Goal: Task Accomplishment & Management: Use online tool/utility

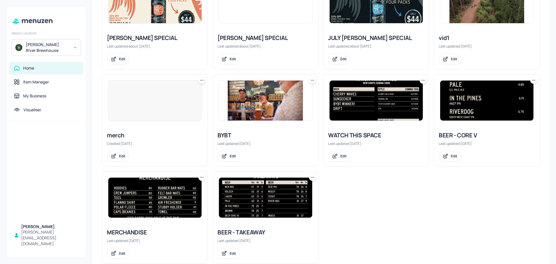
scroll to position [290, 0]
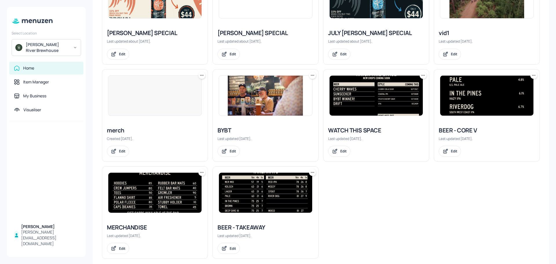
click at [361, 126] on div "WATCH THIS SPACE" at bounding box center [376, 130] width 96 height 8
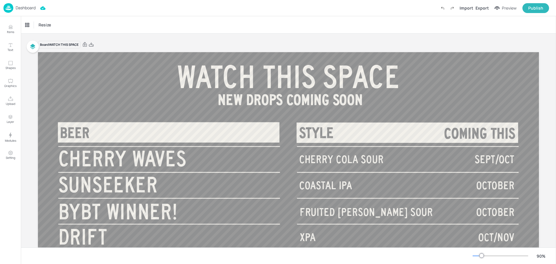
click at [22, 8] on p "Dashboard" at bounding box center [26, 8] width 20 height 4
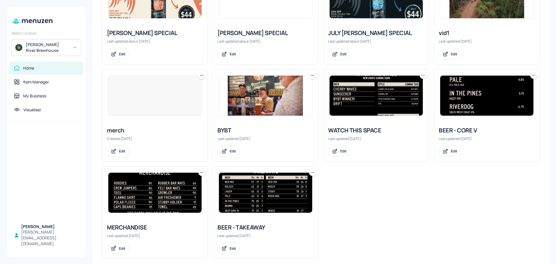
scroll to position [298, 0]
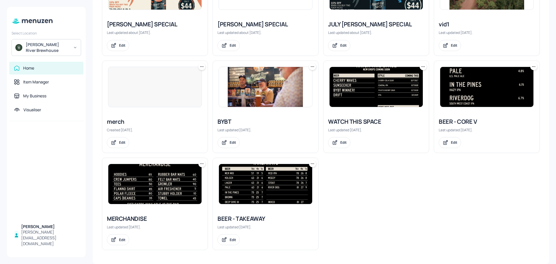
click at [137, 214] on div "MERCHANDISE Last updated [DATE]. Edit" at bounding box center [154, 230] width 105 height 40
click at [137, 219] on div "MERCHANDISE" at bounding box center [155, 219] width 96 height 8
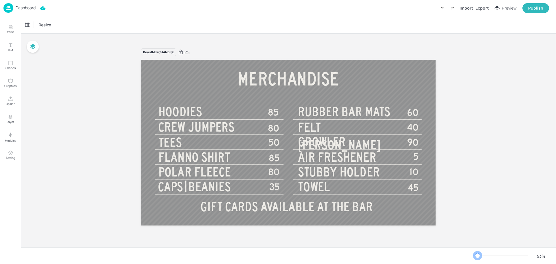
drag, startPoint x: 482, startPoint y: 256, endPoint x: 477, endPoint y: 256, distance: 4.3
click at [477, 256] on div at bounding box center [477, 255] width 5 height 5
click at [228, 158] on span "FLANNO SHIRT" at bounding box center [195, 157] width 72 height 14
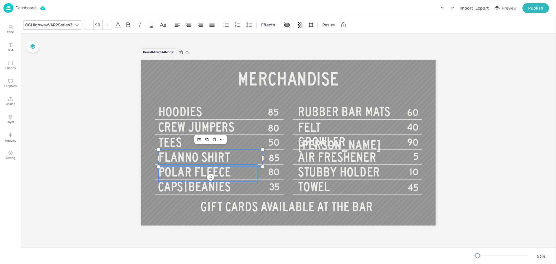
click at [230, 170] on span "POLAR FLEECE" at bounding box center [195, 172] width 72 height 14
type input "90"
click at [490, 123] on div "Board MERCHANDISE MERCHANDISE 85 HOODIES 50 TEES 85 FLANNO SHIRT 80 CREW JUMPER…" at bounding box center [288, 141] width 535 height 214
click at [489, 124] on div "Board MERCHANDISE MERCHANDISE 85 HOODIES 50 TEES 85 FLANNO SHIRT 80 CREW JUMPER…" at bounding box center [288, 141] width 535 height 214
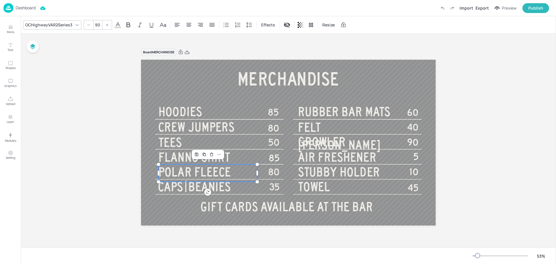
click at [488, 124] on div "Board MERCHANDISE MERCHANDISE 85 HOODIES 50 TEES 85 FLANNO SHIRT 80 CREW JUMPER…" at bounding box center [288, 141] width 535 height 214
click at [501, 120] on div "Board MERCHANDISE MERCHANDISE 85 HOODIES 50 TEES 85 FLANNO SHIRT 80 CREW JUMPER…" at bounding box center [288, 141] width 535 height 214
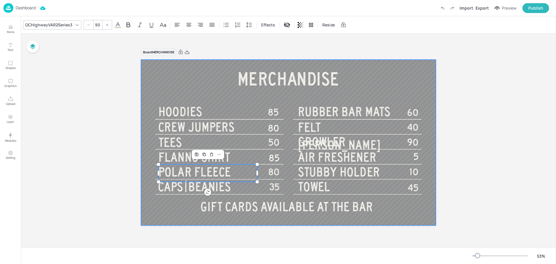
click at [431, 216] on div at bounding box center [288, 143] width 295 height 166
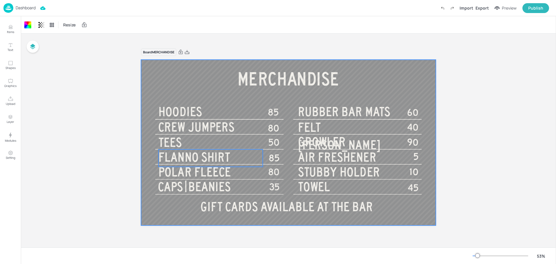
click at [236, 159] on p "FLANNO SHIRT" at bounding box center [211, 157] width 104 height 17
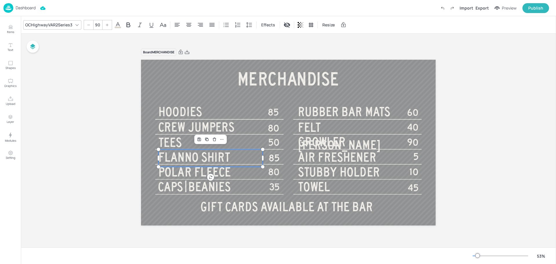
click at [502, 134] on div "Board MERCHANDISE MERCHANDISE 85 HOODIES 50 TEES 85 FLANNO SHIRT 80 CREW JUMPER…" at bounding box center [288, 141] width 535 height 214
click at [487, 140] on div "Board MERCHANDISE MERCHANDISE 85 HOODIES 50 TEES 85 FLANNO SHIRT 80 CREW JUMPER…" at bounding box center [288, 141] width 535 height 214
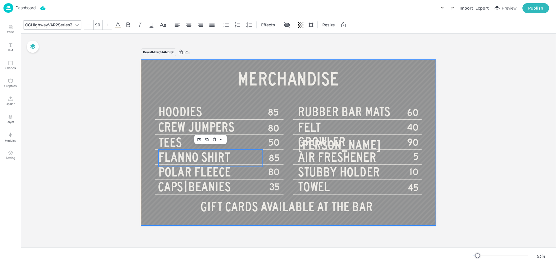
click at [424, 212] on div at bounding box center [288, 143] width 295 height 166
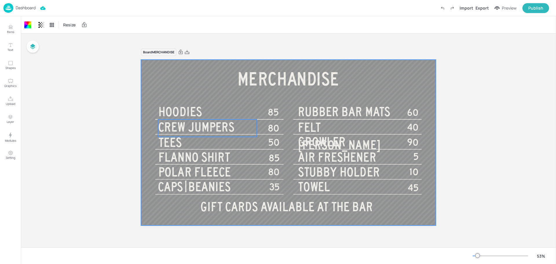
click at [241, 126] on p "CREW JUMPERS" at bounding box center [207, 127] width 98 height 17
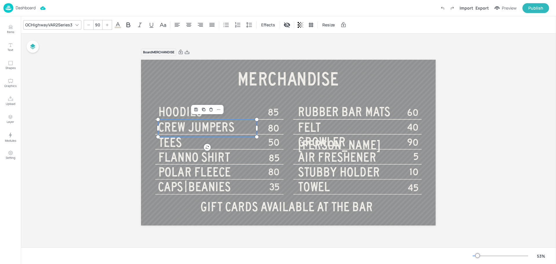
click at [241, 126] on p "CREW JUMPERS" at bounding box center [207, 127] width 98 height 17
type input "90"
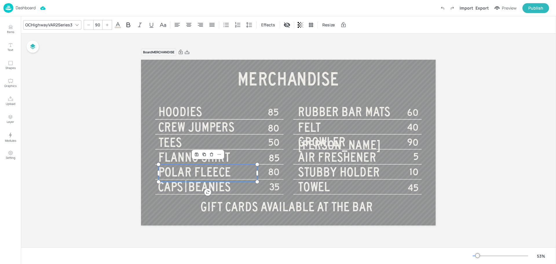
click at [249, 171] on p "POLAR FLEECE" at bounding box center [208, 172] width 98 height 17
click at [245, 172] on p "POLAR FLEECE" at bounding box center [208, 172] width 98 height 17
click at [184, 173] on span "POLAR FLEECE" at bounding box center [195, 172] width 72 height 14
drag, startPoint x: 195, startPoint y: 172, endPoint x: 159, endPoint y: 171, distance: 35.9
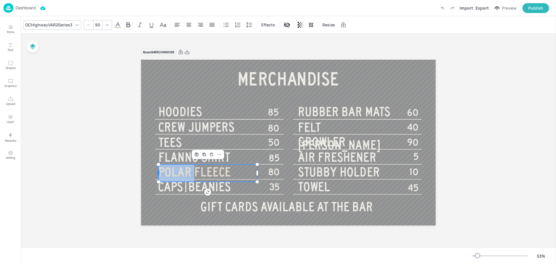
click at [159, 171] on div "MERCHANDISE 85 HOODIES 50 TEES 85 FLANNO SHIRT 80 CREW JUMPERS 40 POLAR FLEECE …" at bounding box center [288, 143] width 295 height 166
click at [201, 172] on p "FLEECE" at bounding box center [208, 172] width 98 height 17
click at [230, 172] on p "FLEECE|POLO" at bounding box center [208, 172] width 98 height 17
click at [237, 122] on p "CREW JUMPERS" at bounding box center [207, 127] width 98 height 17
type input "90"
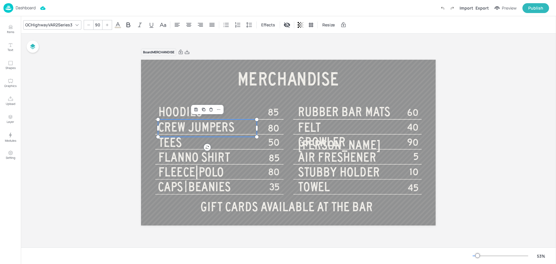
click at [238, 126] on p "CREW JUMPERS" at bounding box center [207, 127] width 98 height 17
click at [235, 128] on p "CREW JUMPERS" at bounding box center [207, 127] width 98 height 17
click at [343, 110] on span "RUBBER BAR MATS" at bounding box center [344, 112] width 92 height 14
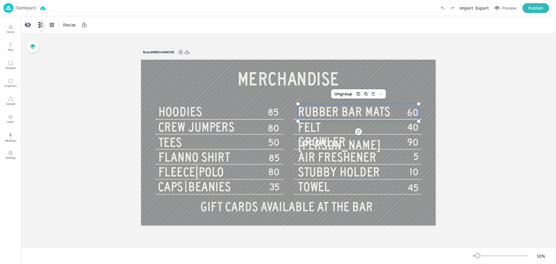
click at [340, 112] on span "RUBBER BAR MATS" at bounding box center [344, 112] width 92 height 14
click at [378, 107] on p "60" at bounding box center [392, 113] width 53 height 12
click at [365, 113] on span "RUBBER BAR MATS" at bounding box center [344, 112] width 92 height 14
click at [363, 112] on span "RUBBER BAR MATS" at bounding box center [344, 112] width 92 height 14
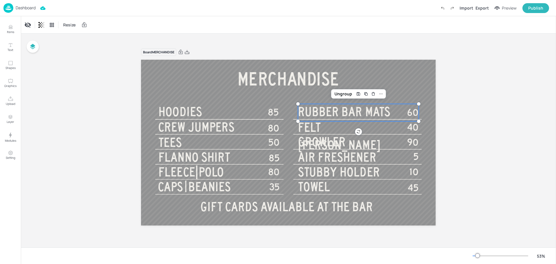
click at [373, 110] on p "60" at bounding box center [392, 113] width 53 height 12
click at [387, 110] on p "60" at bounding box center [392, 113] width 53 height 12
click at [389, 111] on p "60" at bounding box center [392, 113] width 53 height 12
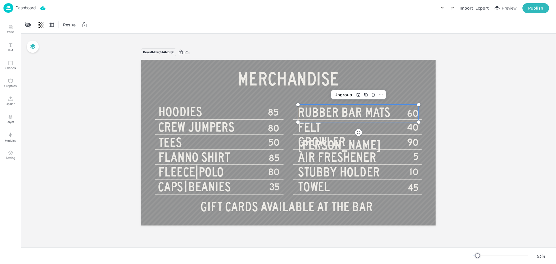
click at [340, 111] on span "RUBBER BAR MATS" at bounding box center [344, 112] width 92 height 14
click at [340, 94] on div "Ungroup" at bounding box center [343, 95] width 22 height 8
click at [339, 112] on span "RUBBER BAR MATS" at bounding box center [344, 112] width 92 height 14
type input "90"
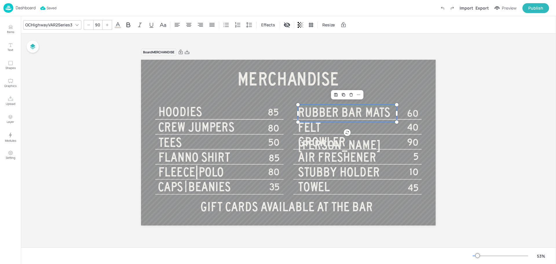
click at [339, 112] on span "RUBBER BAR MATS" at bounding box center [344, 112] width 92 height 14
click at [341, 112] on span "RUBBER BAR MATS" at bounding box center [344, 112] width 92 height 14
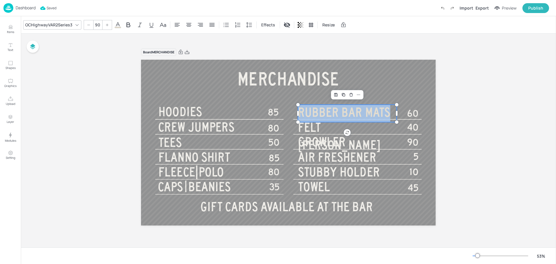
click at [341, 112] on span "RUBBER BAR MATS" at bounding box center [344, 112] width 92 height 14
click at [346, 110] on span "RUBBER BAR MATS" at bounding box center [344, 112] width 92 height 14
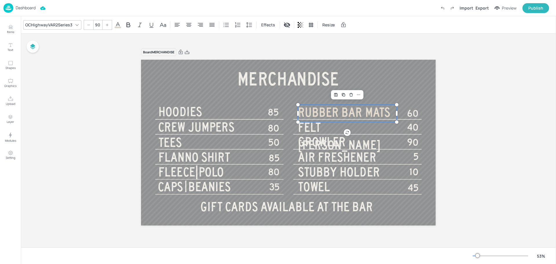
click at [340, 113] on span "RUBBER BAR MATS" at bounding box center [344, 112] width 92 height 14
click at [348, 111] on p "[PERSON_NAME]" at bounding box center [347, 113] width 98 height 17
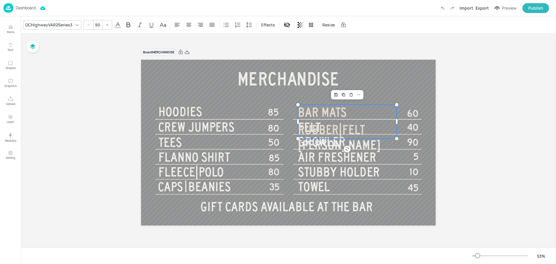
click at [486, 95] on div "Board MERCHANDISE MERCHANDISE 85 HOODIES 50 TEES 85 FLANNO SHIRT 80 CREW JUMPER…" at bounding box center [288, 141] width 535 height 214
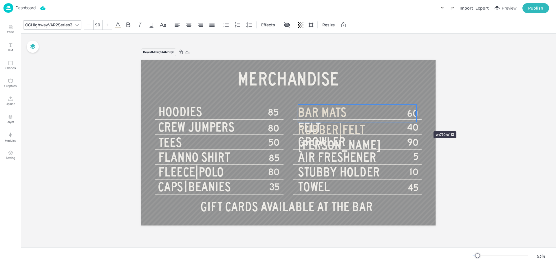
drag, startPoint x: 396, startPoint y: 122, endPoint x: 416, endPoint y: 121, distance: 19.7
click at [416, 121] on div "MERCHANDISE 85 HOODIES 50 TEES 85 FLANNO SHIRT 80 CREW JUMPERS 40 FLEECE|POLO G…" at bounding box center [288, 143] width 295 height 166
click at [365, 110] on span "BAR MATS RUBBER|FELT" at bounding box center [331, 120] width 67 height 31
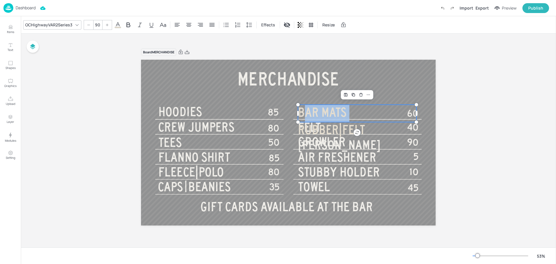
drag, startPoint x: 350, startPoint y: 112, endPoint x: 299, endPoint y: 110, distance: 50.7
click at [299, 110] on div "MERCHANDISE 85 HOODIES 50 TEES 85 FLANNO SHIRT 80 CREW JUMPERS 40 FLEECE|POLO G…" at bounding box center [288, 143] width 295 height 166
click at [378, 112] on p "RUBBER|FELT" at bounding box center [357, 113] width 118 height 17
